Goal: Transaction & Acquisition: Book appointment/travel/reservation

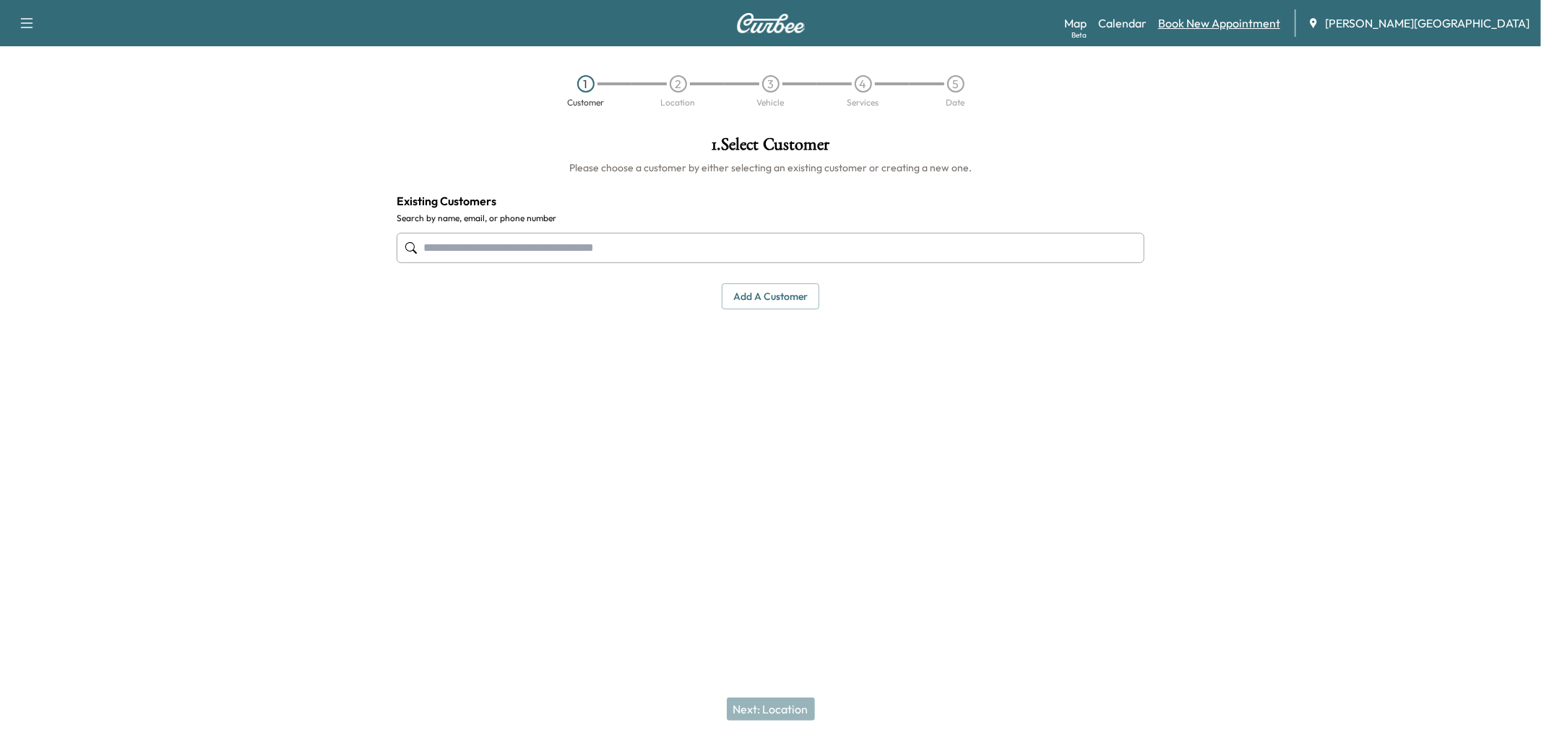
click at [1245, 30] on link "Book New Appointment" at bounding box center [1219, 22] width 122 height 17
click at [602, 263] on input "text" at bounding box center [771, 248] width 748 height 30
click at [726, 263] on input "text" at bounding box center [771, 248] width 748 height 30
click at [685, 263] on input "text" at bounding box center [771, 248] width 748 height 30
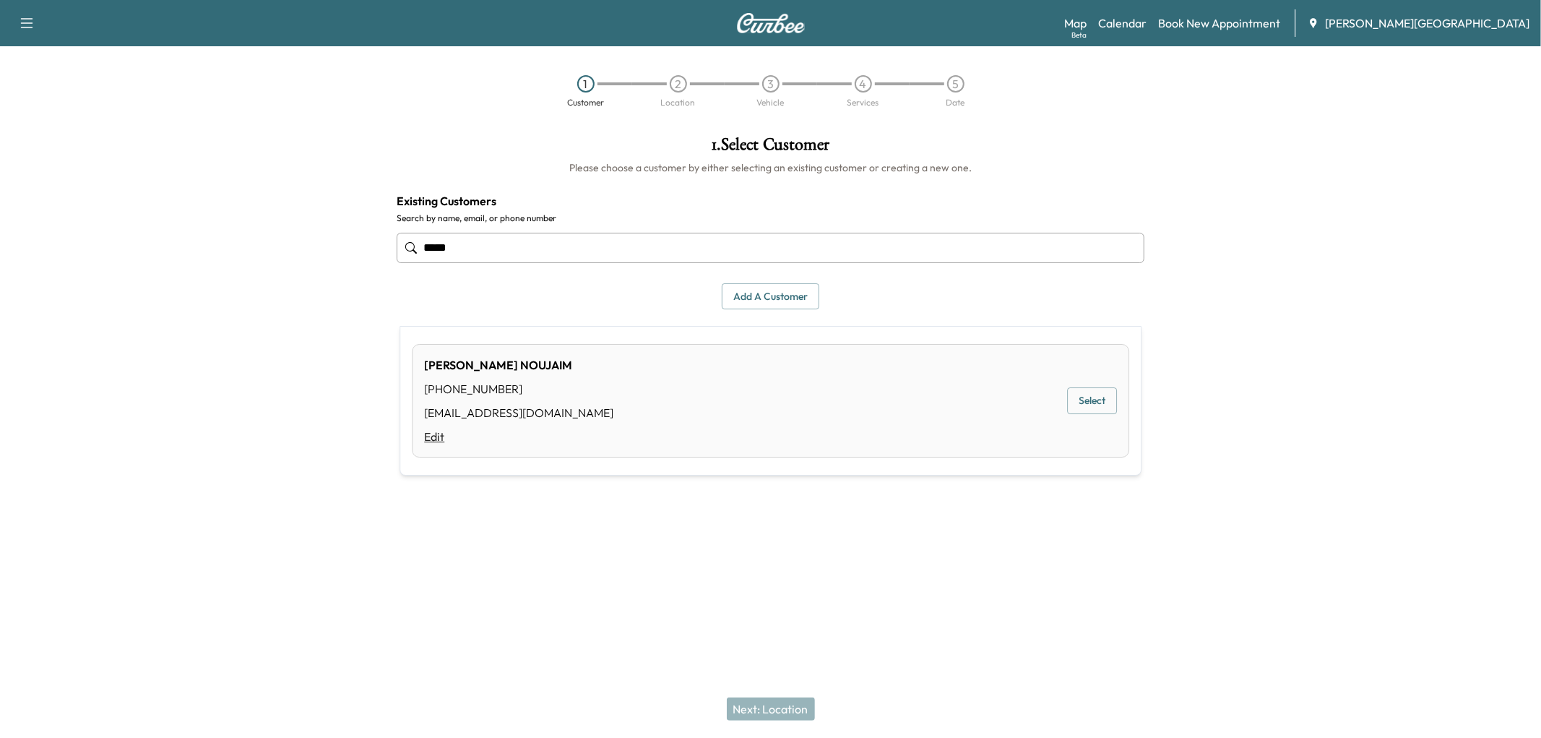
click at [613, 445] on link "Edit" at bounding box center [518, 436] width 189 height 17
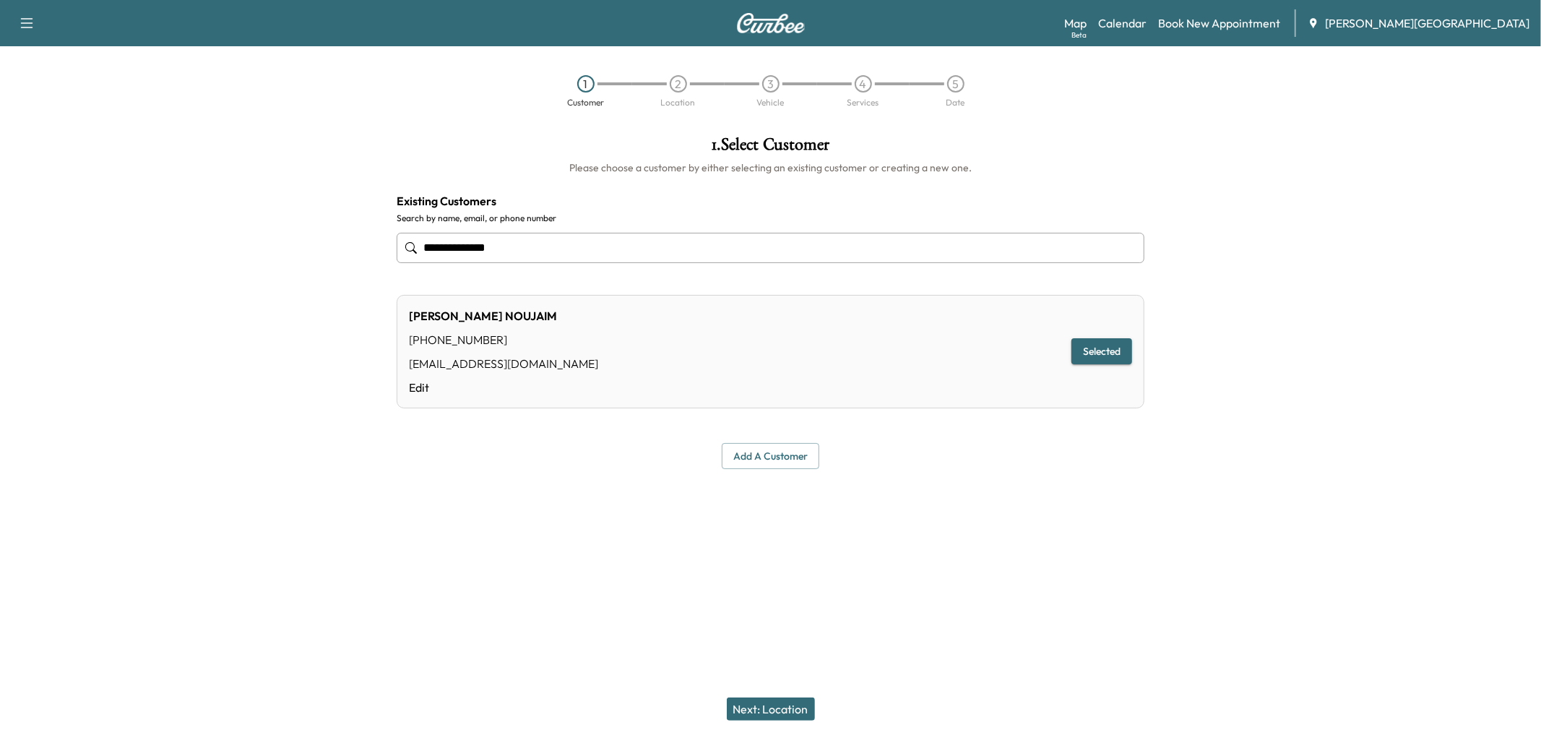
type input "**********"
drag, startPoint x: 776, startPoint y: 710, endPoint x: 658, endPoint y: 681, distance: 122.0
click at [762, 707] on button "Next: Location" at bounding box center [771, 708] width 88 height 23
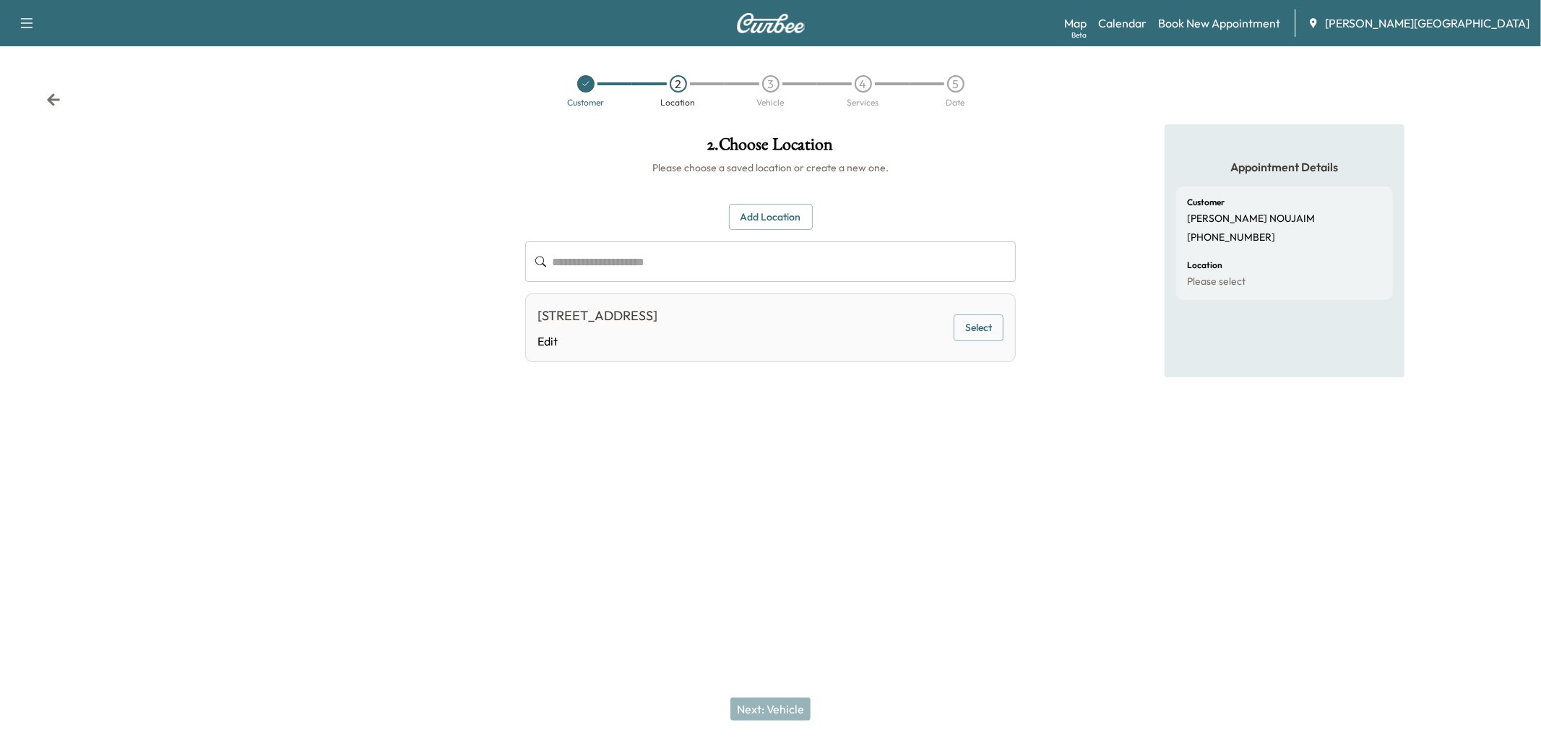
click at [973, 341] on button "Select" at bounding box center [979, 327] width 50 height 27
click at [769, 697] on button "Next: Vehicle" at bounding box center [771, 708] width 80 height 23
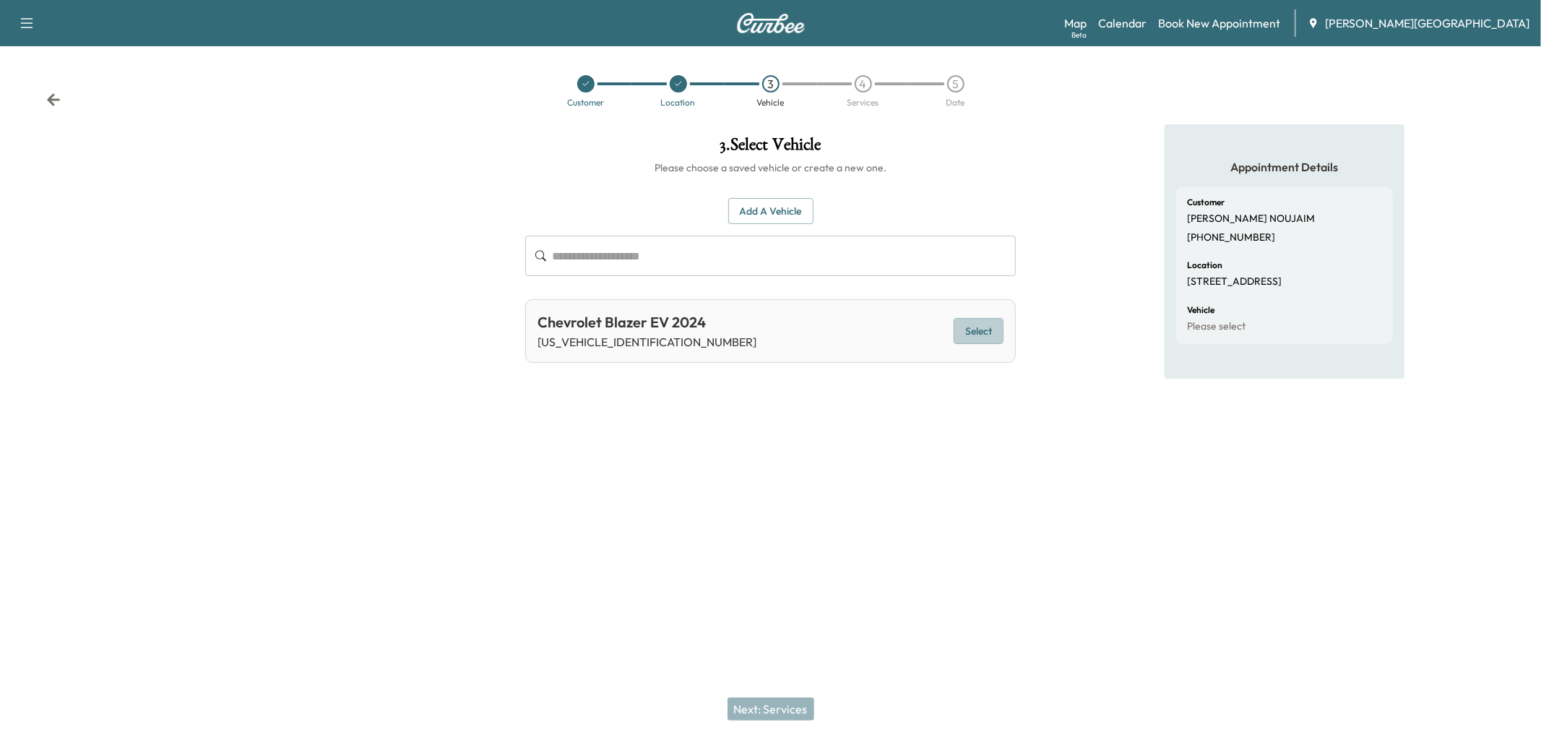
click at [961, 345] on button "Select" at bounding box center [979, 331] width 50 height 27
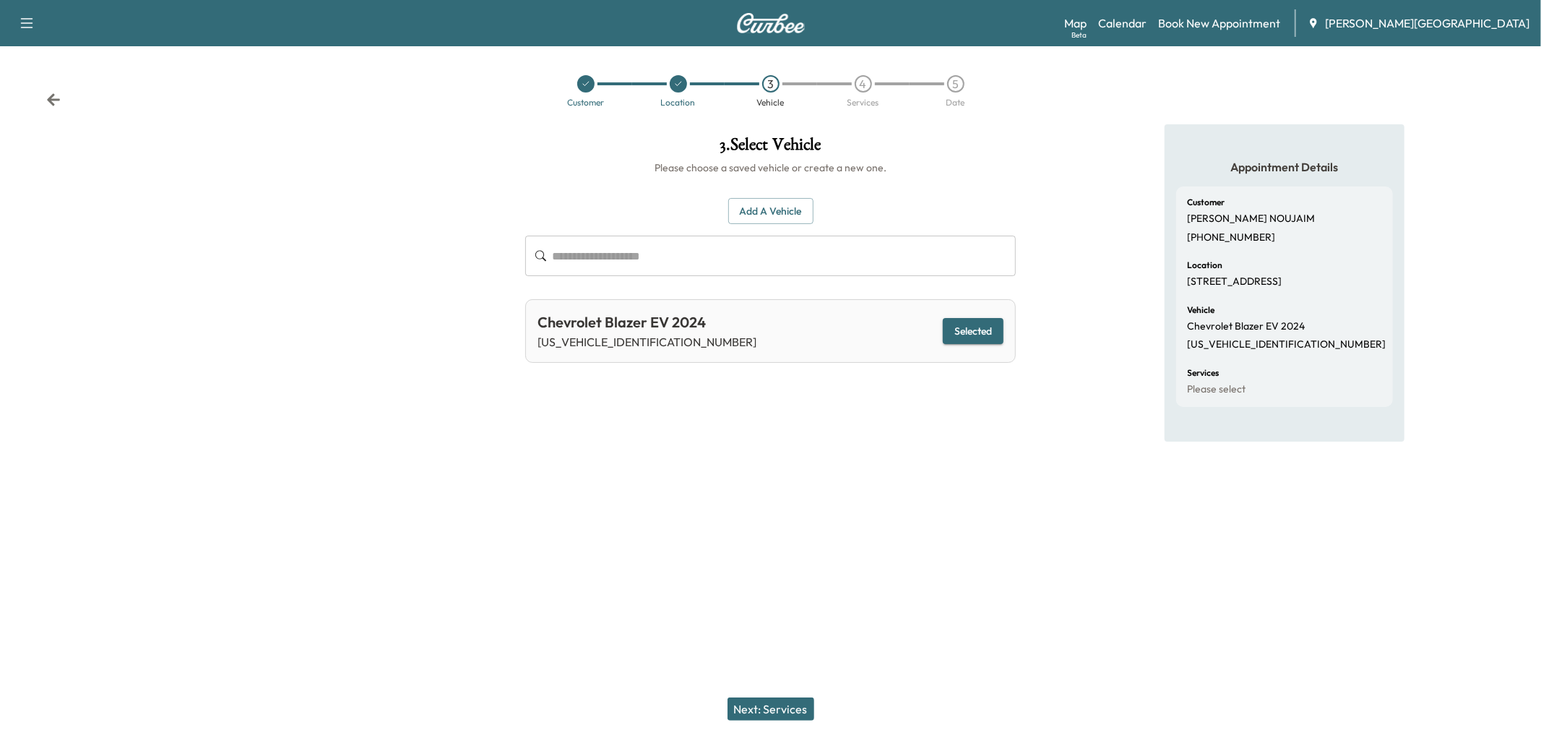
click at [784, 680] on div "Next: Services" at bounding box center [770, 709] width 1541 height 58
click at [775, 697] on button "Next: Services" at bounding box center [771, 708] width 87 height 23
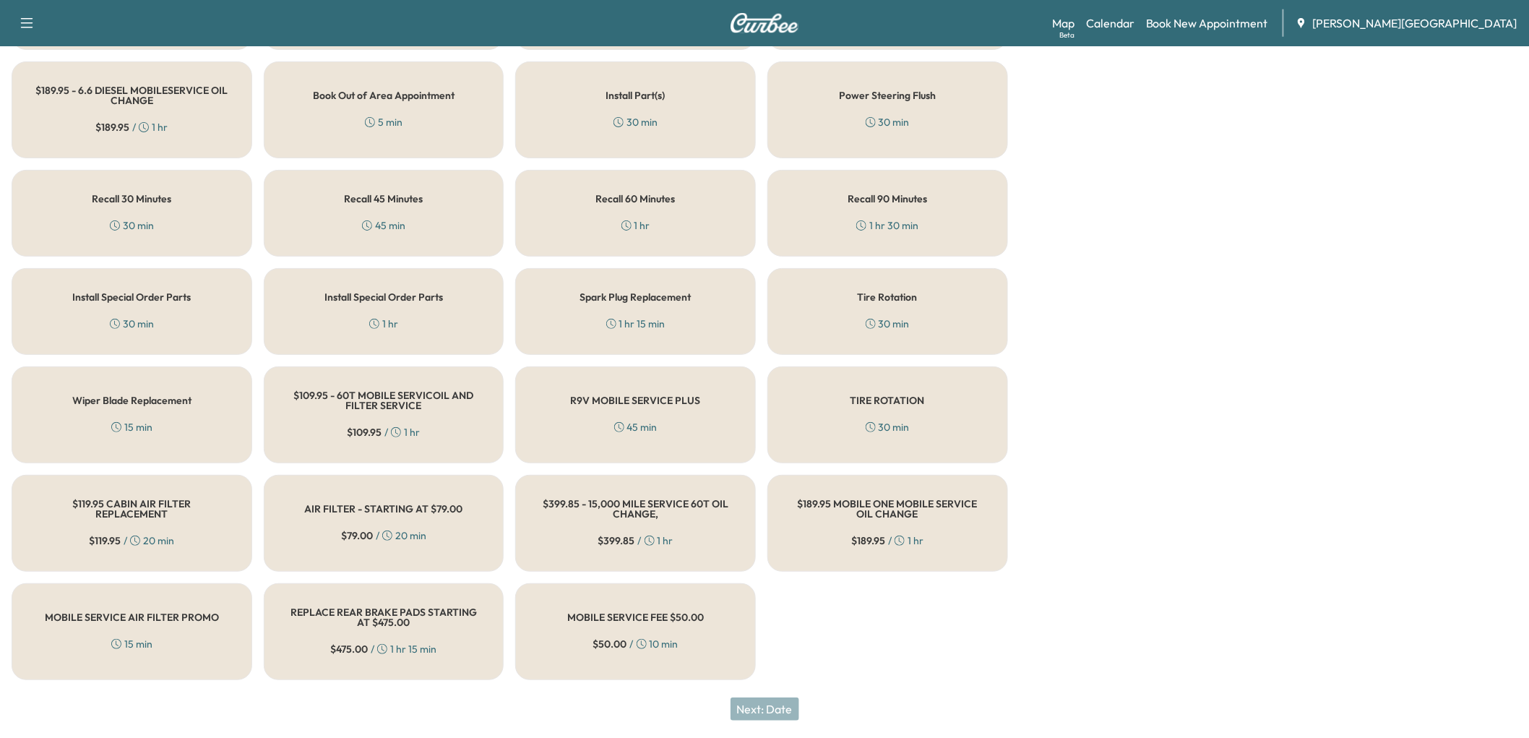
scroll to position [723, 0]
drag, startPoint x: 579, startPoint y: 228, endPoint x: 697, endPoint y: 360, distance: 176.5
click at [580, 158] on div "Install Part(s) 30 min" at bounding box center [635, 109] width 241 height 97
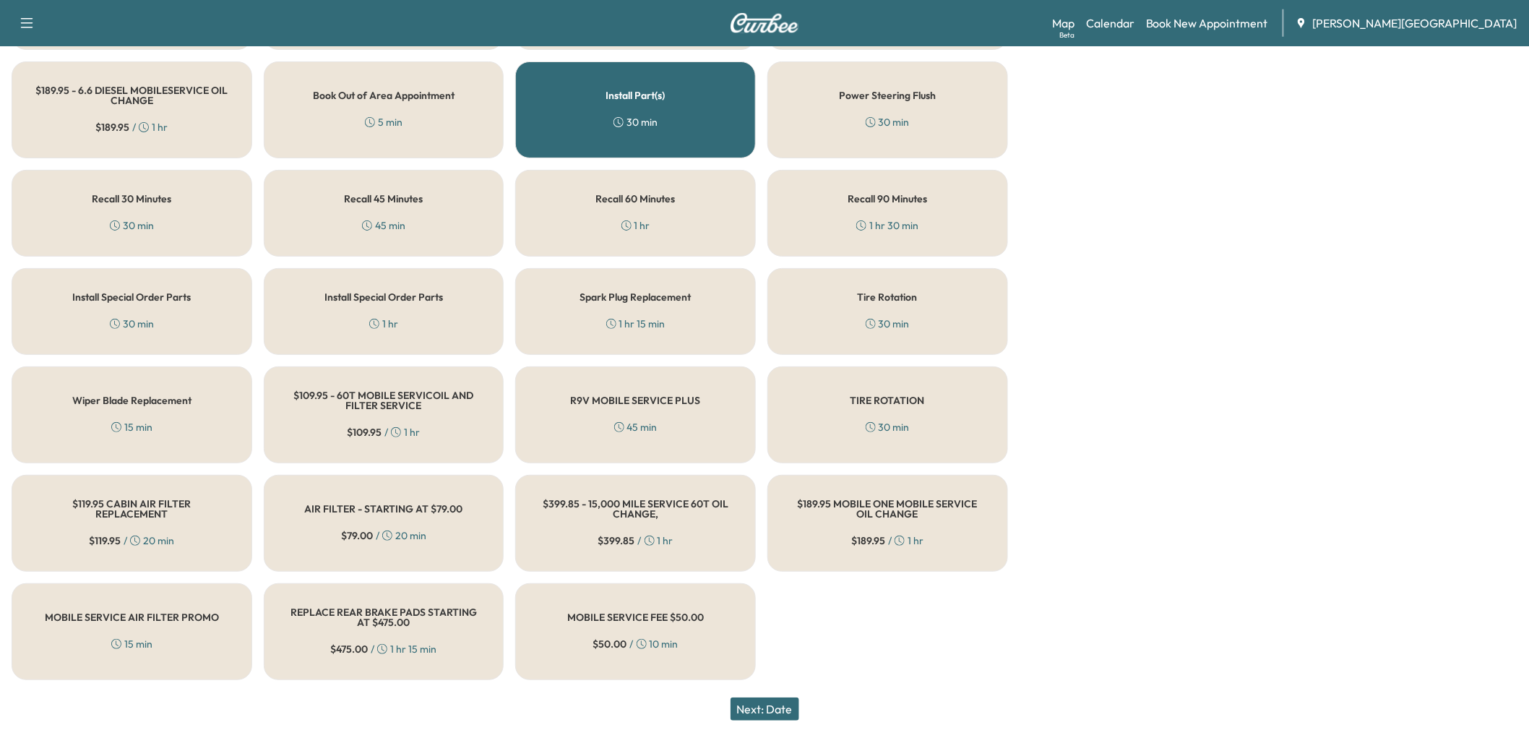
click at [764, 707] on button "Next: Date" at bounding box center [765, 708] width 69 height 23
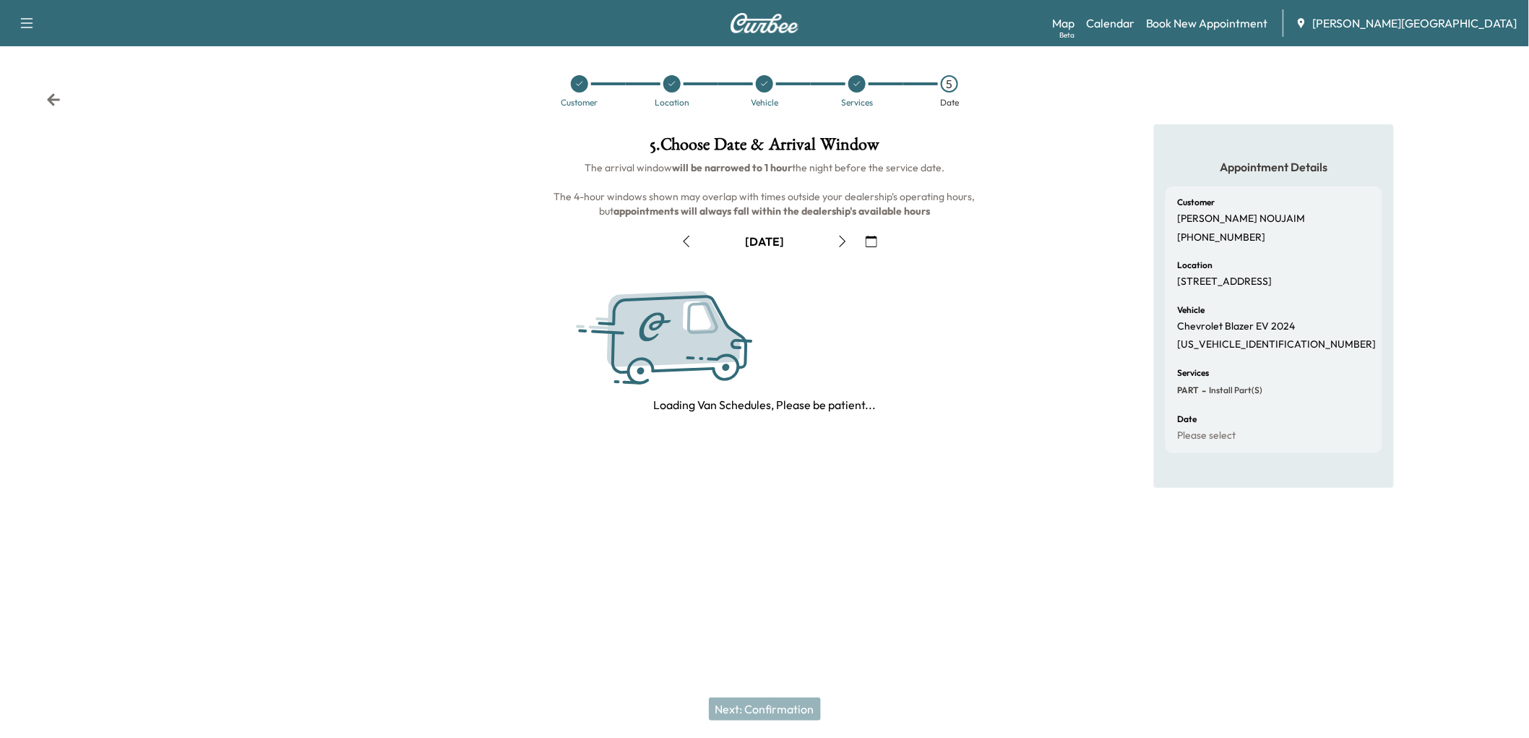
scroll to position [0, 0]
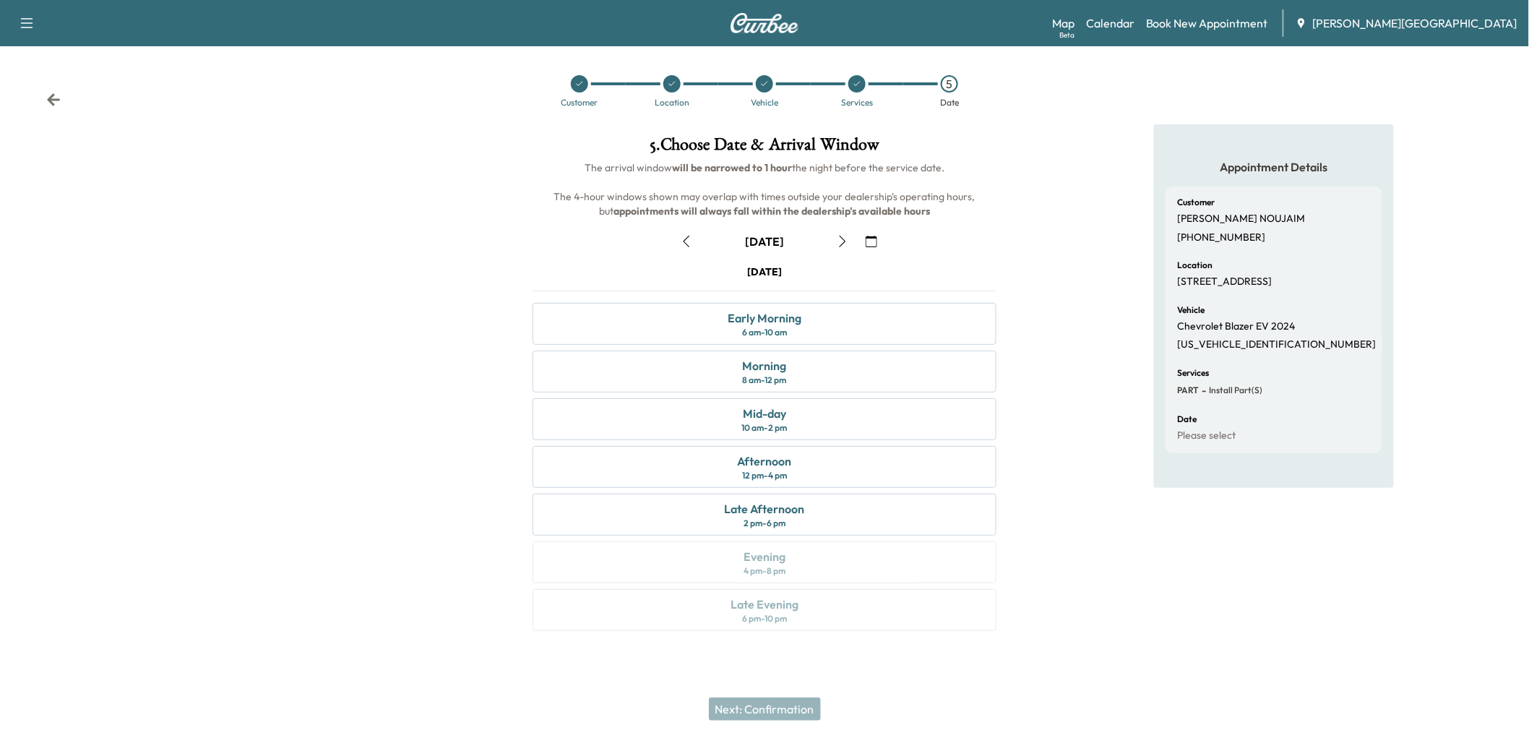
click at [692, 247] on icon "button" at bounding box center [687, 242] width 12 height 12
click at [746, 507] on div "Late Afternoon" at bounding box center [764, 508] width 80 height 17
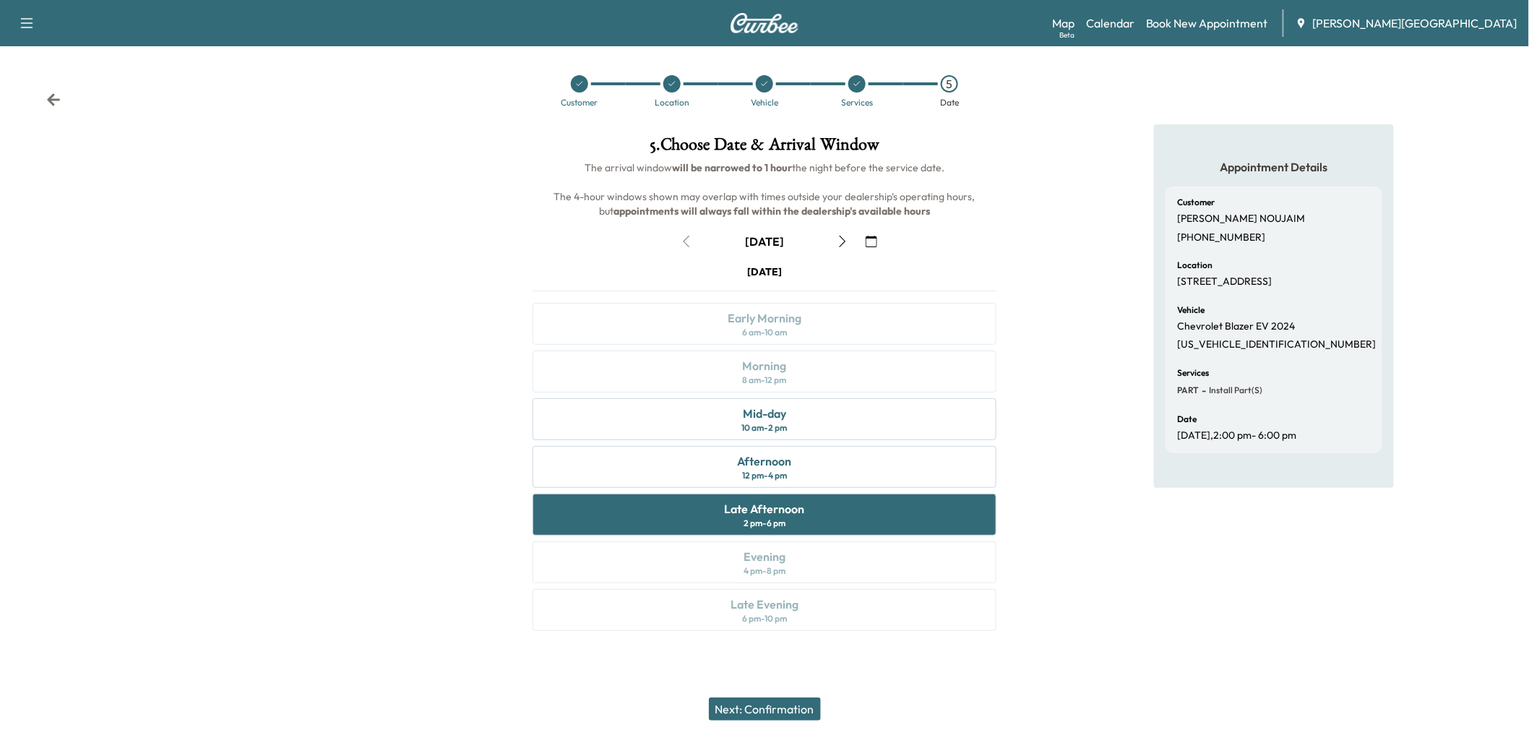
click at [757, 705] on button "Next: Confirmation" at bounding box center [765, 708] width 112 height 23
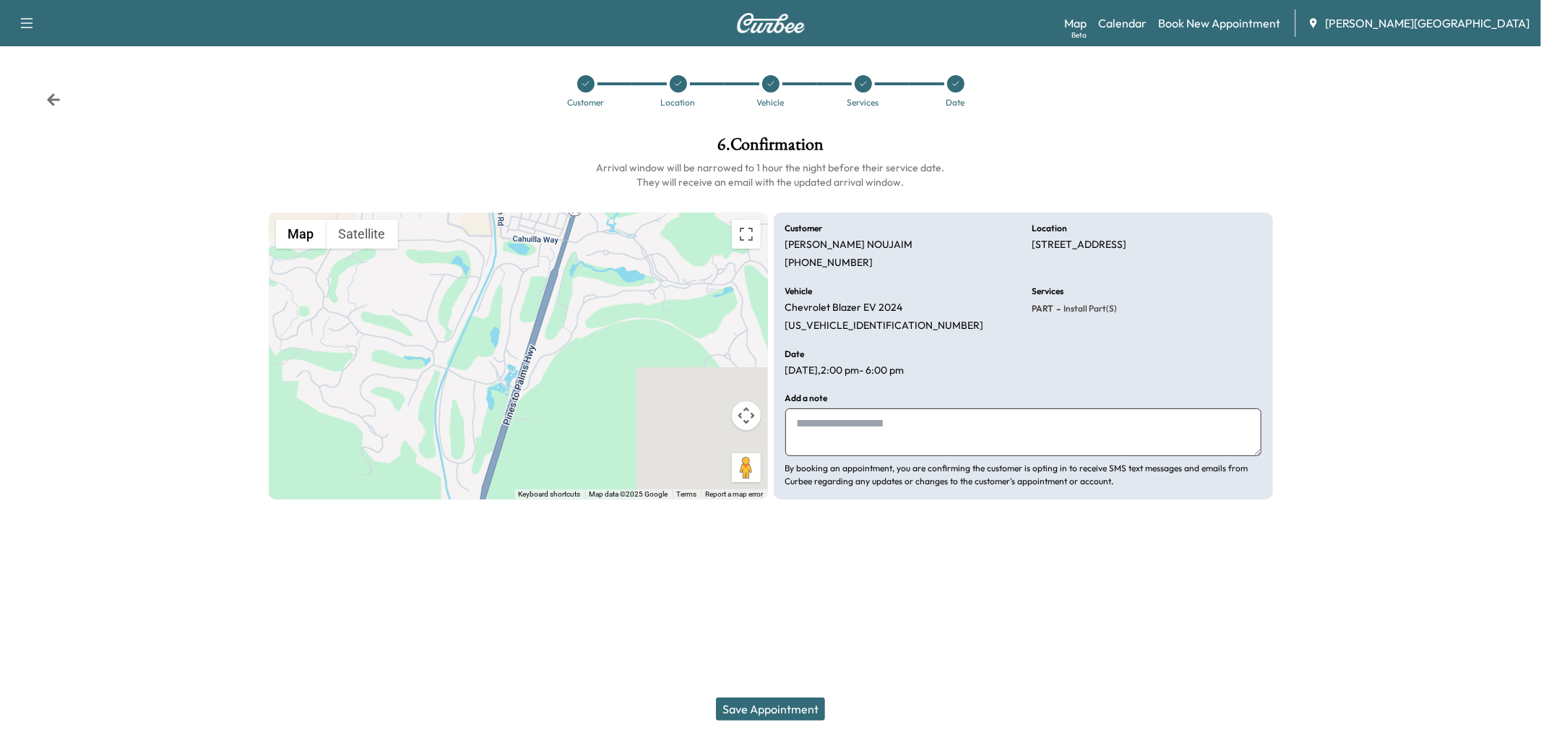
drag, startPoint x: 848, startPoint y: 546, endPoint x: 847, endPoint y: 536, distance: 9.5
click at [849, 456] on textarea at bounding box center [1023, 432] width 476 height 48
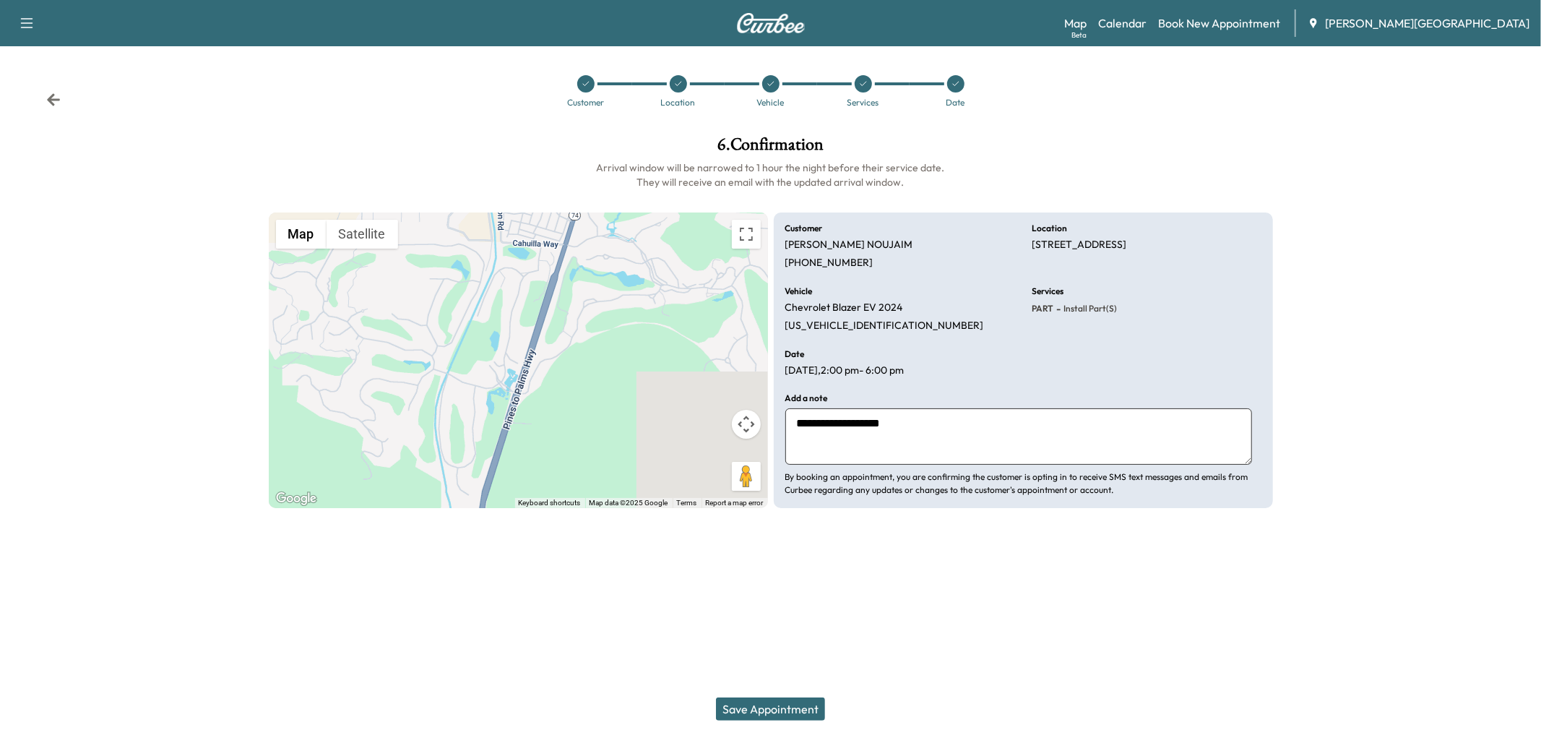
click at [847, 465] on textarea "**********" at bounding box center [1018, 436] width 467 height 56
click at [1034, 465] on textarea "**********" at bounding box center [1018, 436] width 467 height 56
type textarea "**********"
click at [813, 701] on button "Save Appointment" at bounding box center [770, 708] width 109 height 23
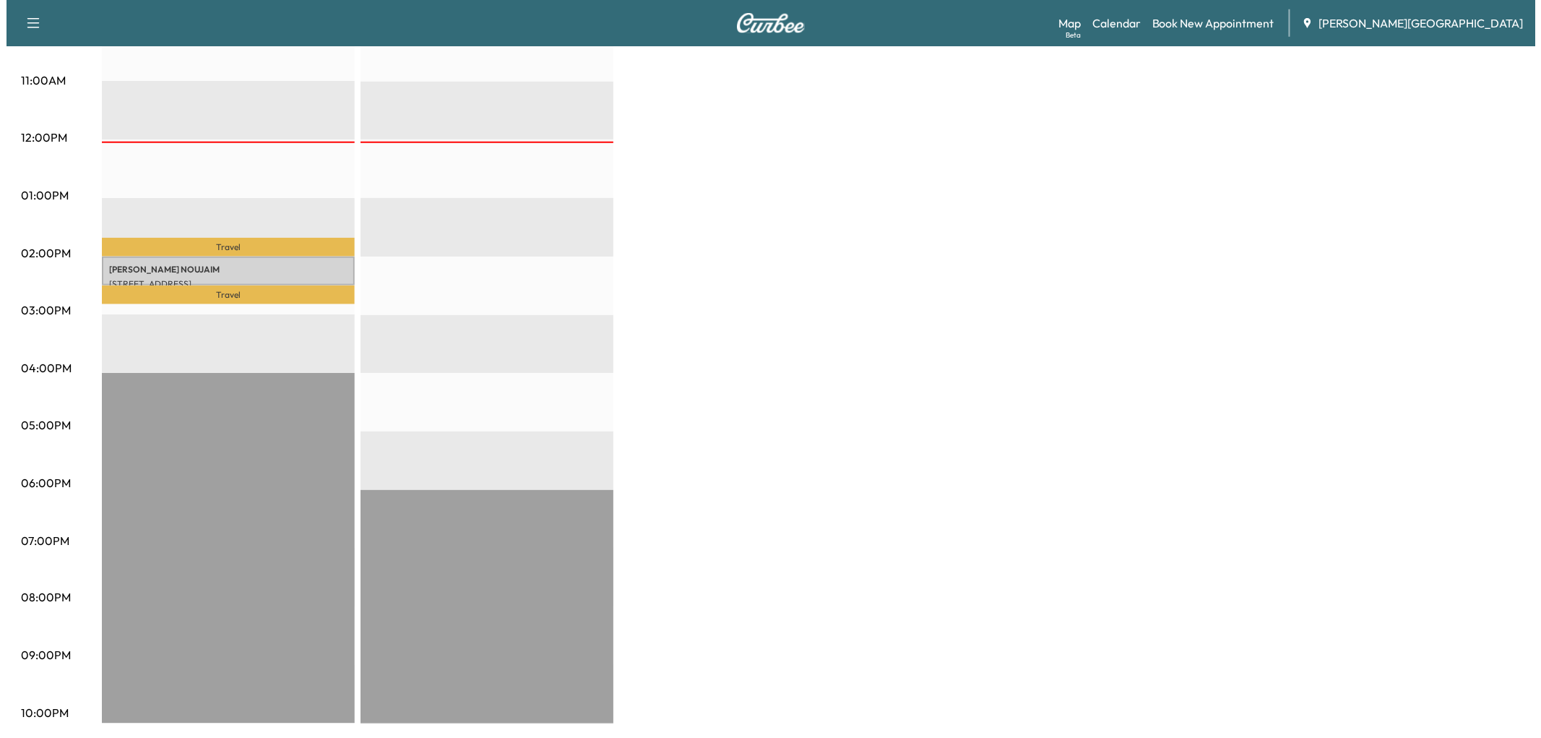
scroll to position [481, 0]
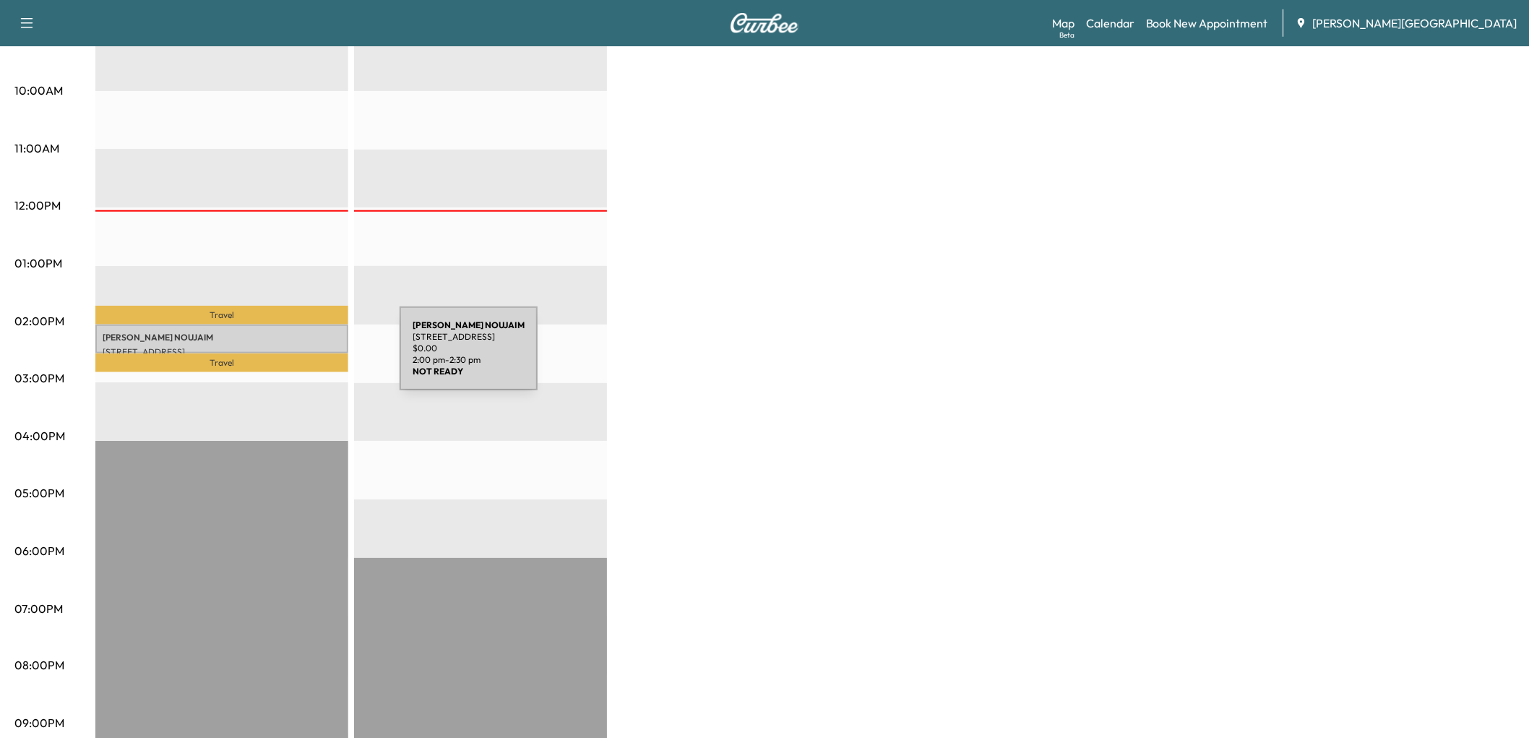
click at [291, 353] on div "[PERSON_NAME] [STREET_ADDRESS] $ 0.00 2:00 pm - 2:30 pm" at bounding box center [221, 338] width 253 height 29
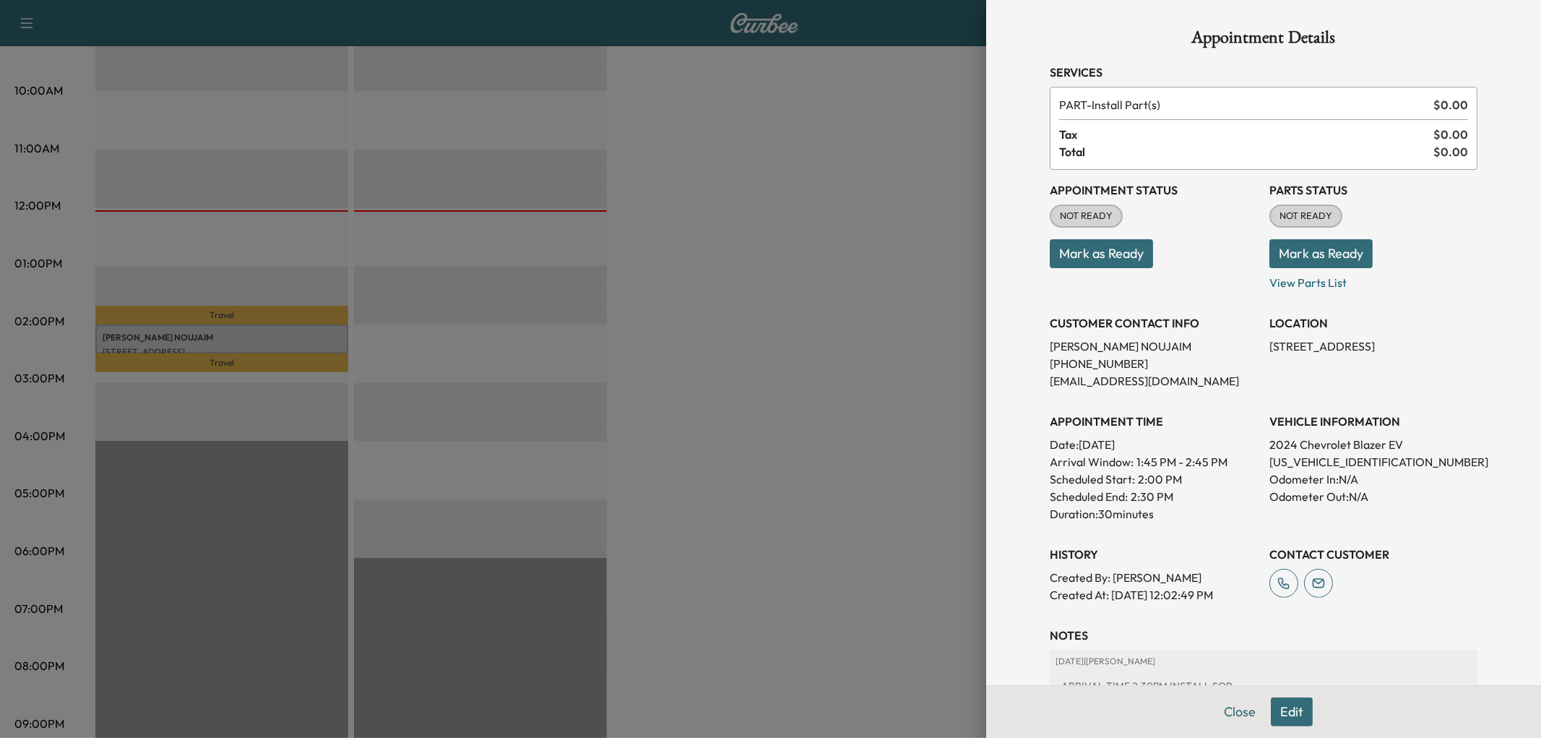
drag, startPoint x: 1122, startPoint y: 316, endPoint x: 705, endPoint y: 445, distance: 436.5
click at [1121, 268] on button "Mark as Ready" at bounding box center [1101, 253] width 103 height 29
drag, startPoint x: 719, startPoint y: 406, endPoint x: 692, endPoint y: 475, distance: 74.3
click at [720, 406] on div at bounding box center [770, 369] width 1541 height 738
